Goal: Find specific page/section: Find specific page/section

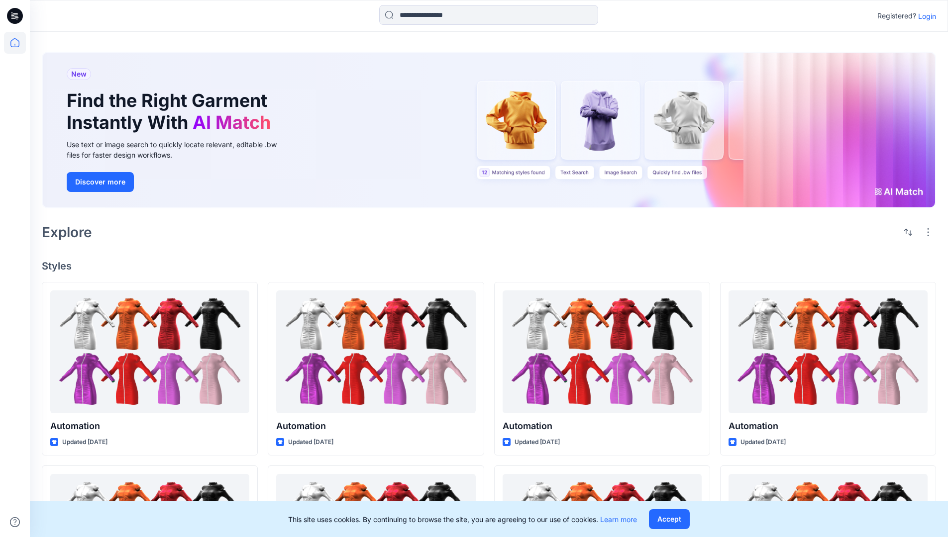
click at [924, 16] on p "Login" at bounding box center [927, 16] width 18 height 10
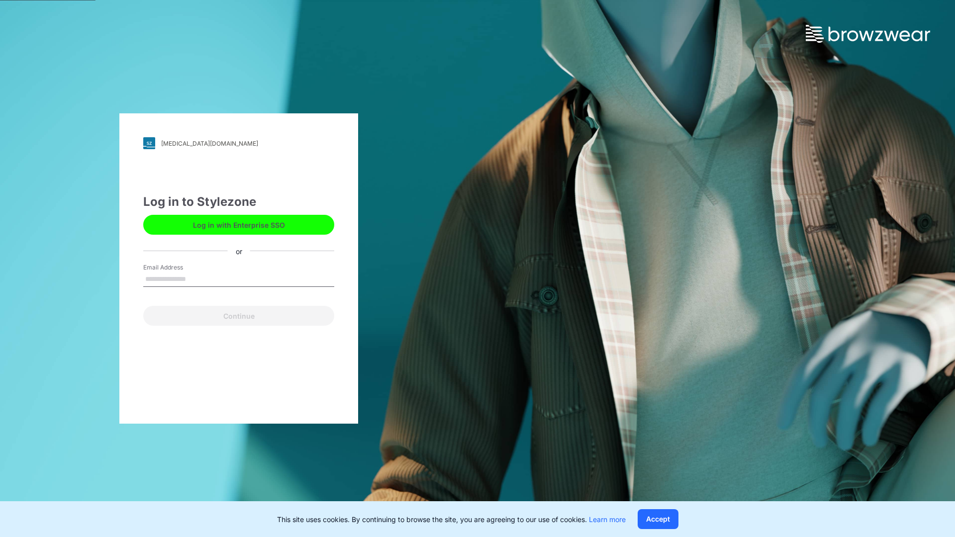
click at [197, 279] on input "Email Address" at bounding box center [238, 279] width 191 height 15
type input "**********"
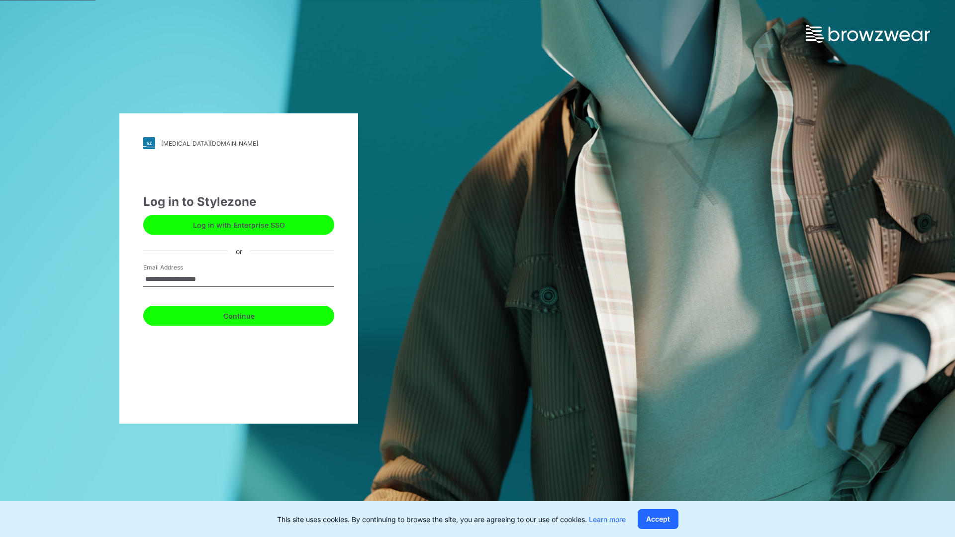
click at [250, 314] on button "Continue" at bounding box center [238, 316] width 191 height 20
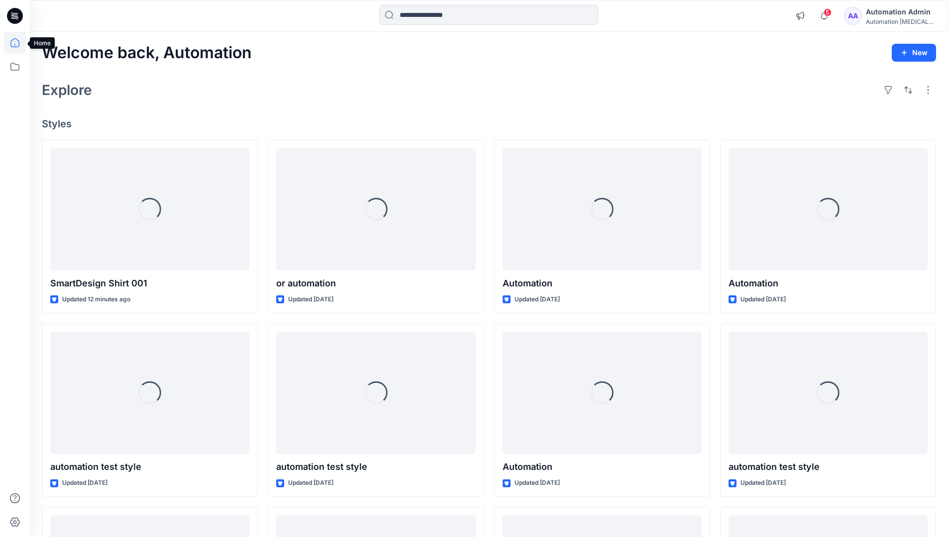
click at [19, 43] on icon at bounding box center [14, 42] width 9 height 9
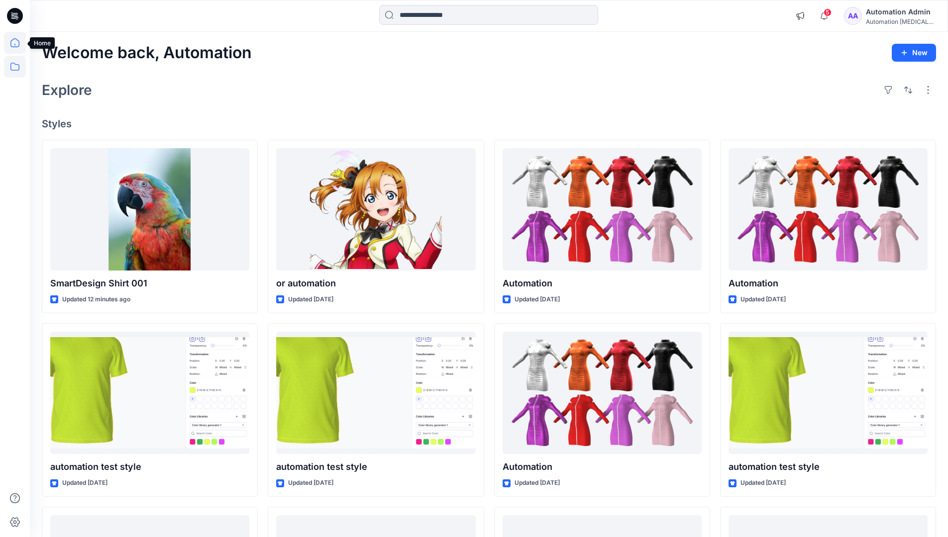
click at [15, 68] on icon at bounding box center [15, 67] width 22 height 22
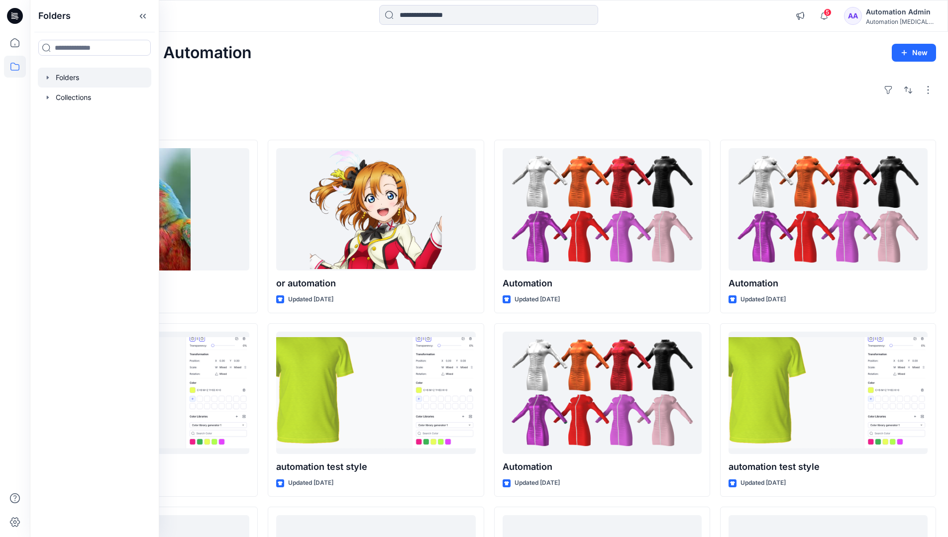
click at [67, 77] on div at bounding box center [94, 78] width 113 height 20
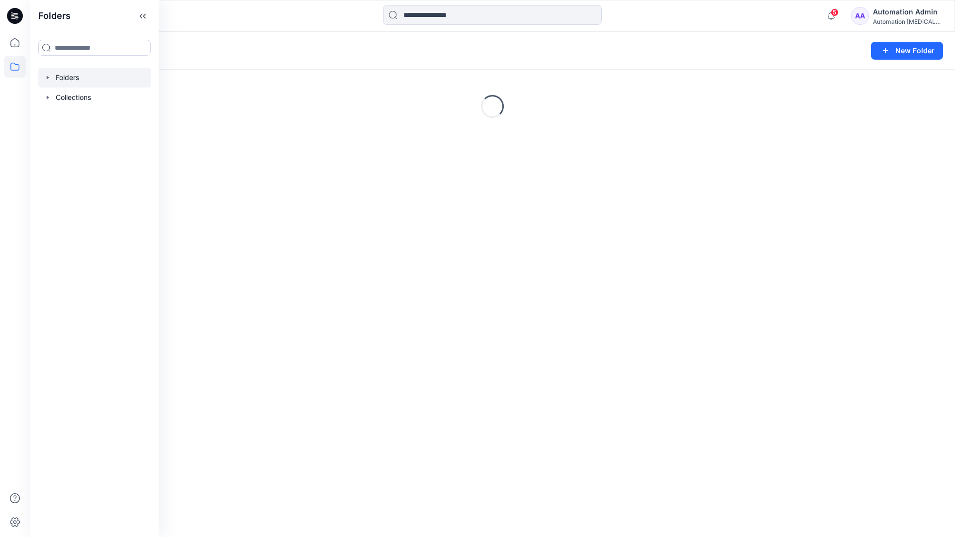
click at [492, 381] on div "Folders New Folder Loading..." at bounding box center [492, 285] width 925 height 506
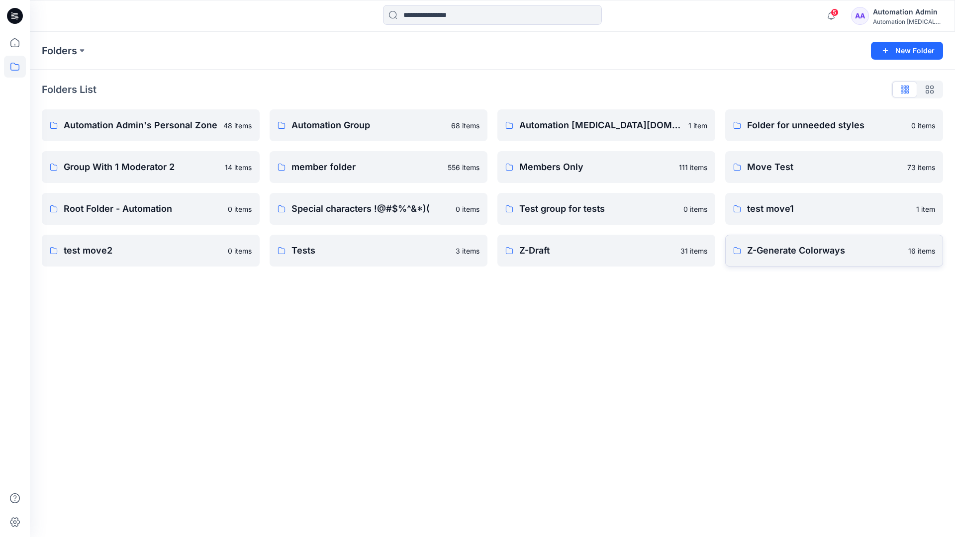
click at [795, 256] on p "Z-Generate Colorways" at bounding box center [824, 251] width 155 height 14
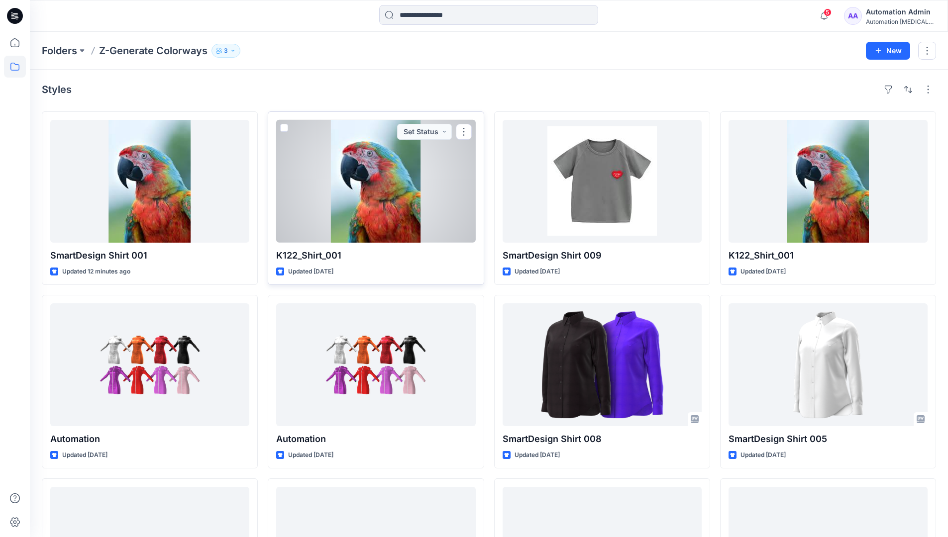
click at [285, 129] on span at bounding box center [284, 128] width 8 height 8
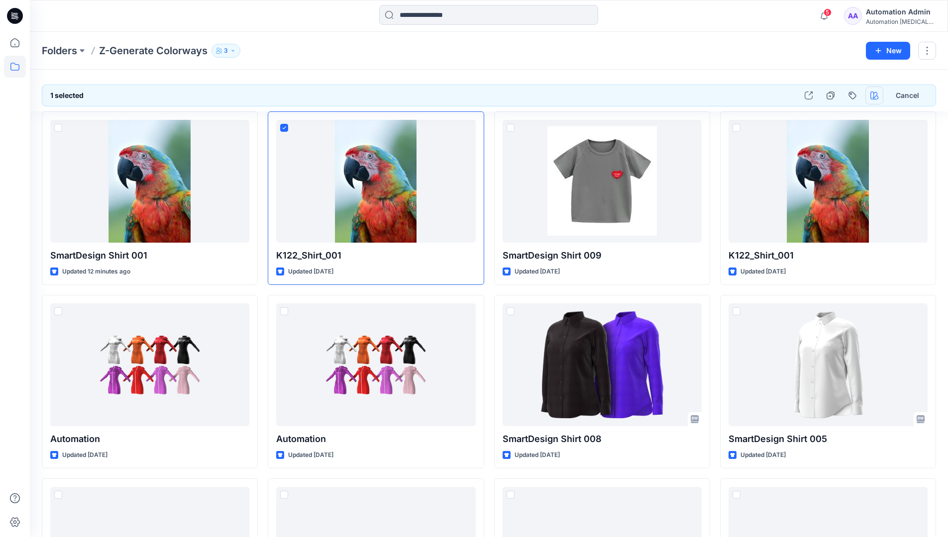
click at [873, 97] on icon "button" at bounding box center [874, 96] width 8 height 8
